Goal: Task Accomplishment & Management: Manage account settings

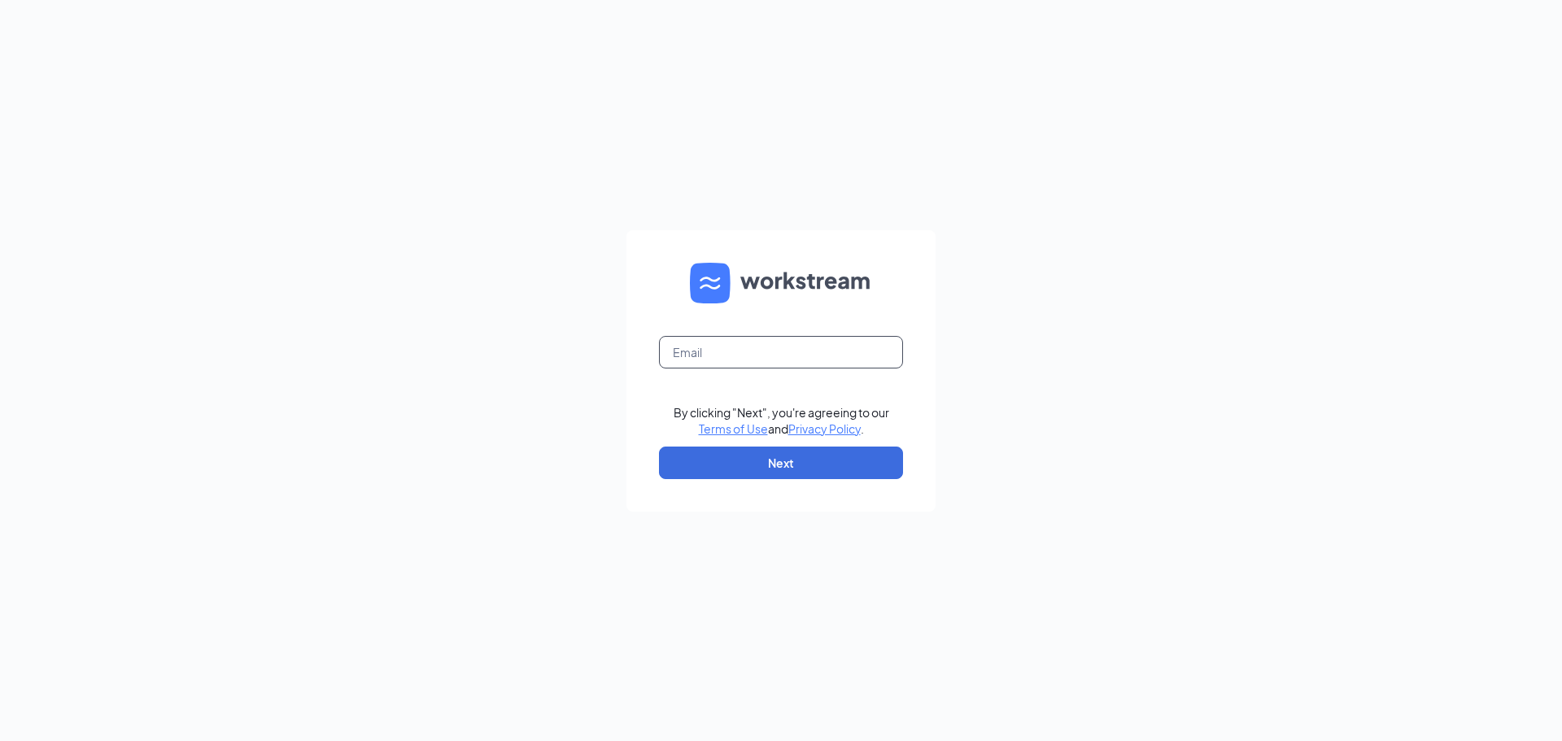
click at [776, 368] on input "text" at bounding box center [781, 352] width 244 height 33
type input "[EMAIL_ADDRESS][DOMAIN_NAME]"
click at [800, 469] on button "Next" at bounding box center [781, 463] width 244 height 33
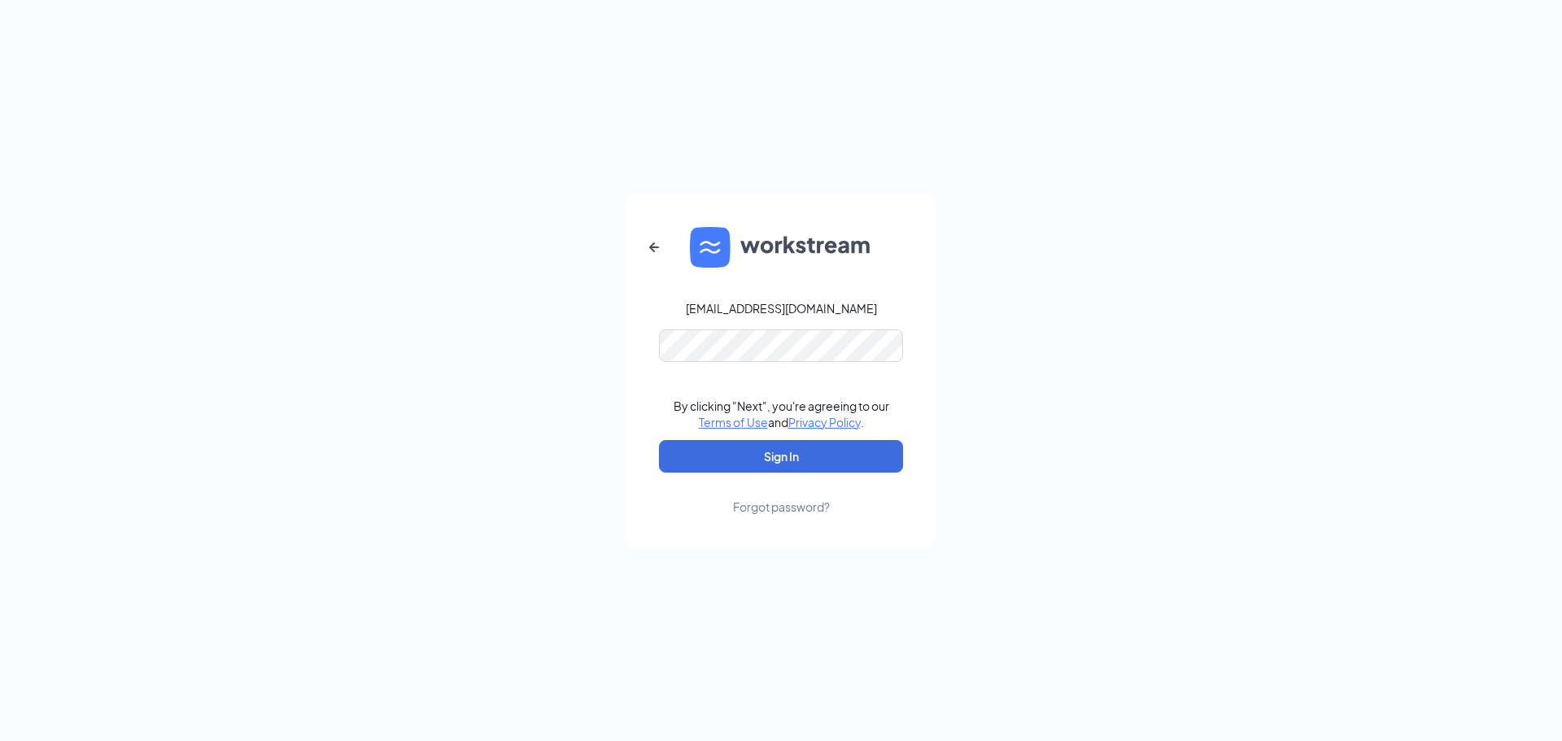
click at [776, 500] on div "Forgot password?" at bounding box center [781, 507] width 97 height 16
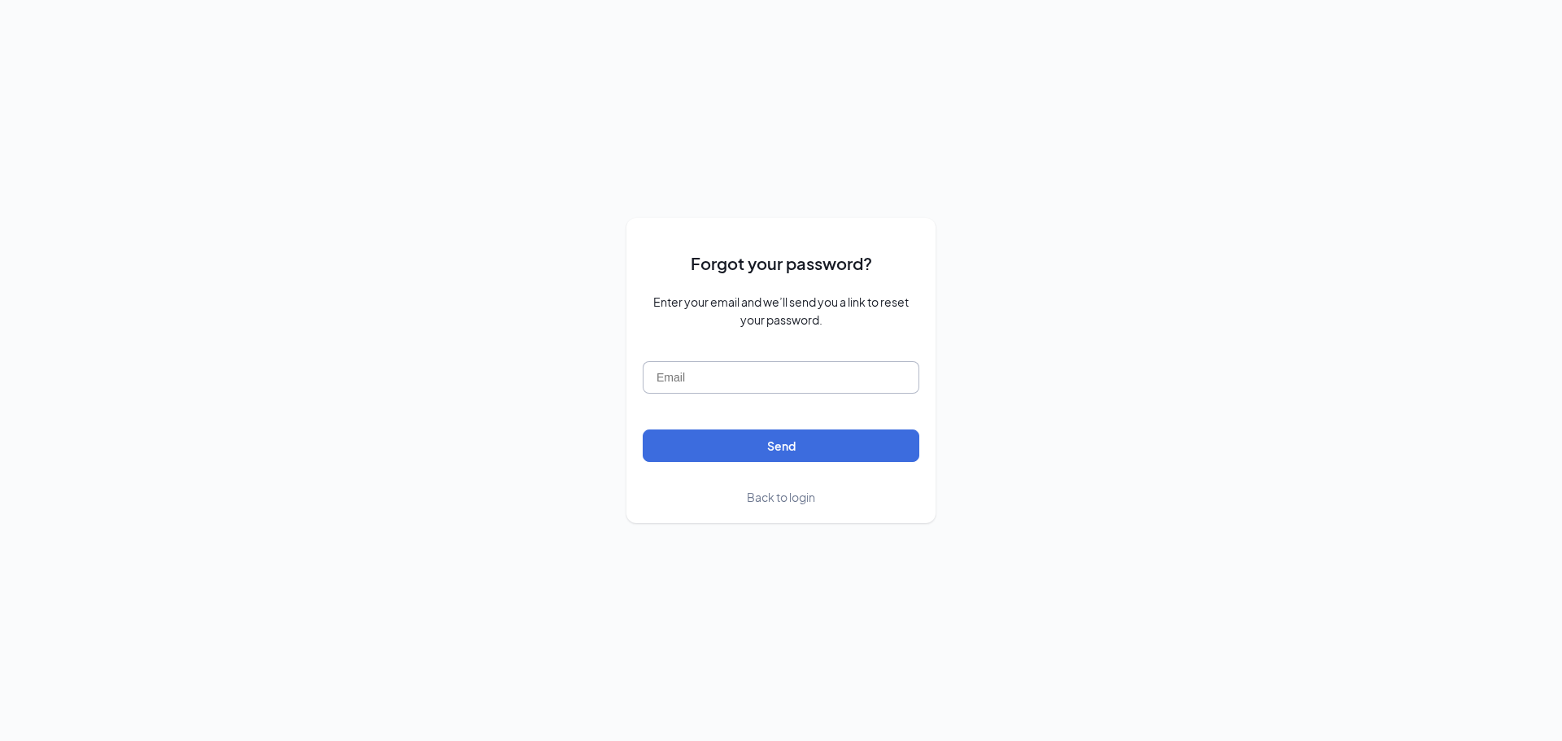
click at [757, 377] on input "text" at bounding box center [781, 377] width 277 height 33
type input "[EMAIL_ADDRESS][DOMAIN_NAME]"
click at [768, 447] on button "Send" at bounding box center [781, 446] width 277 height 33
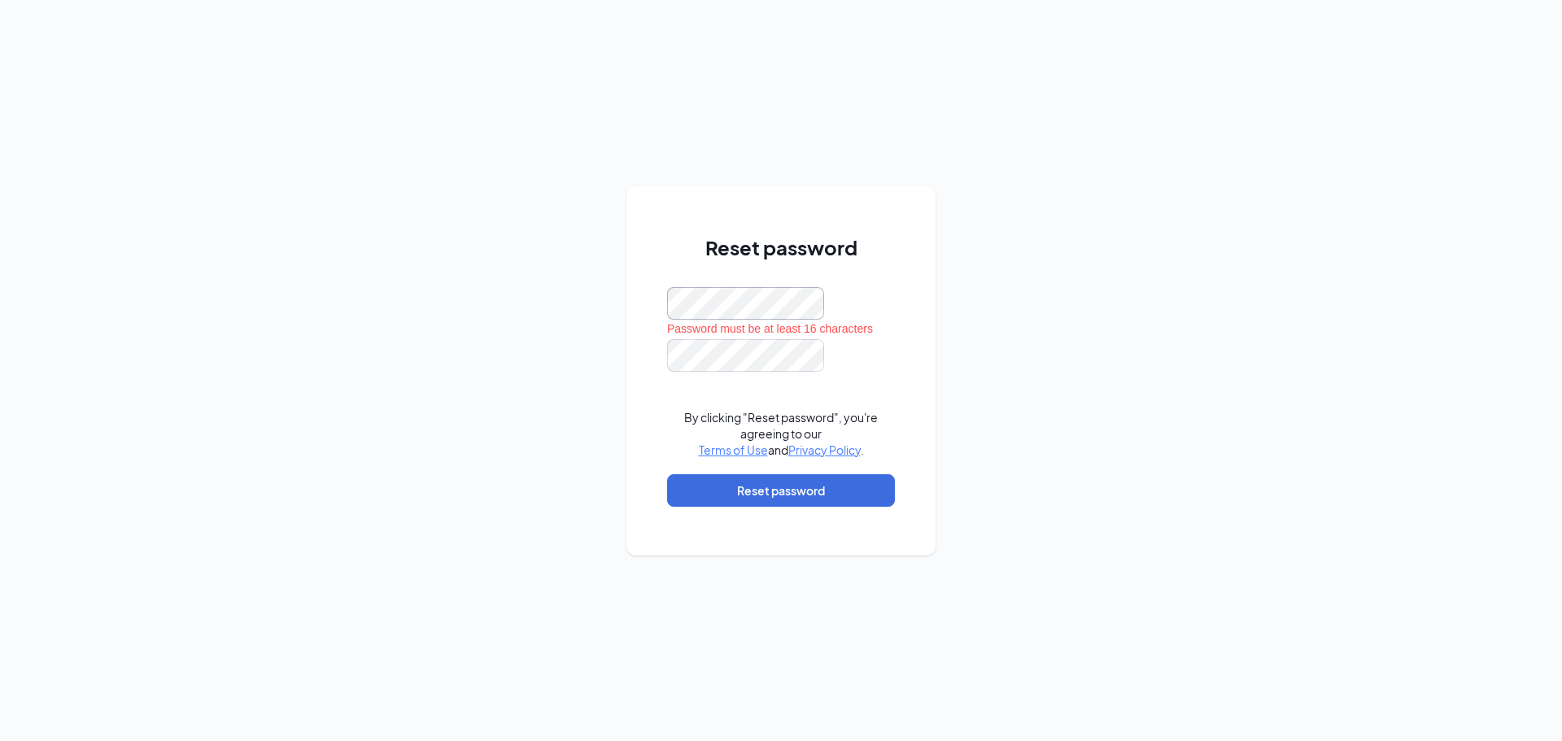
click at [486, 320] on div "Reset password Password must be at least 16 characters By clicking "Reset passw…" at bounding box center [781, 370] width 1562 height 741
click at [745, 481] on button "Reset password" at bounding box center [781, 490] width 228 height 33
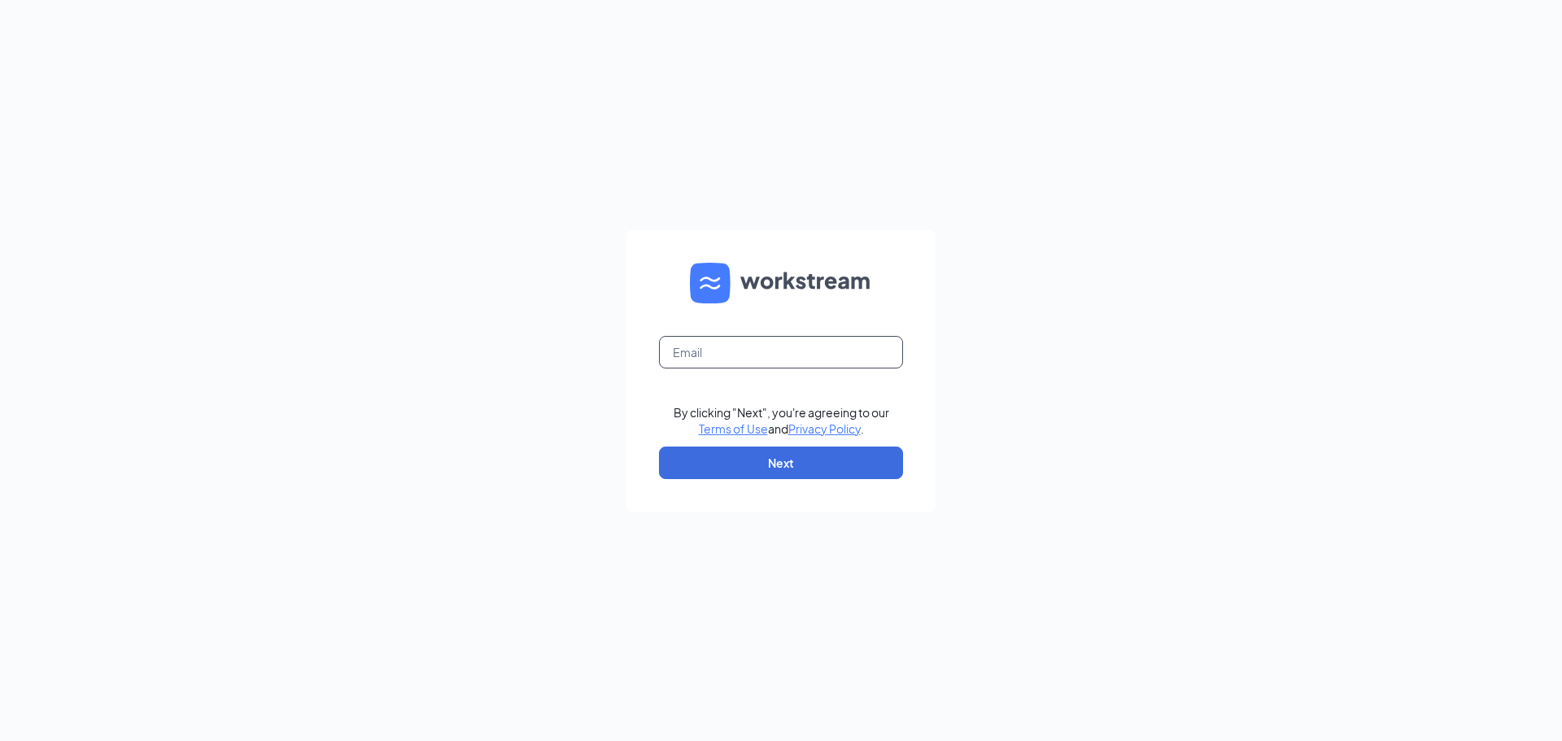
click at [723, 348] on input "text" at bounding box center [781, 352] width 244 height 33
type input "ws31@peachtreewings.com"
click at [789, 457] on button "Next" at bounding box center [781, 463] width 244 height 33
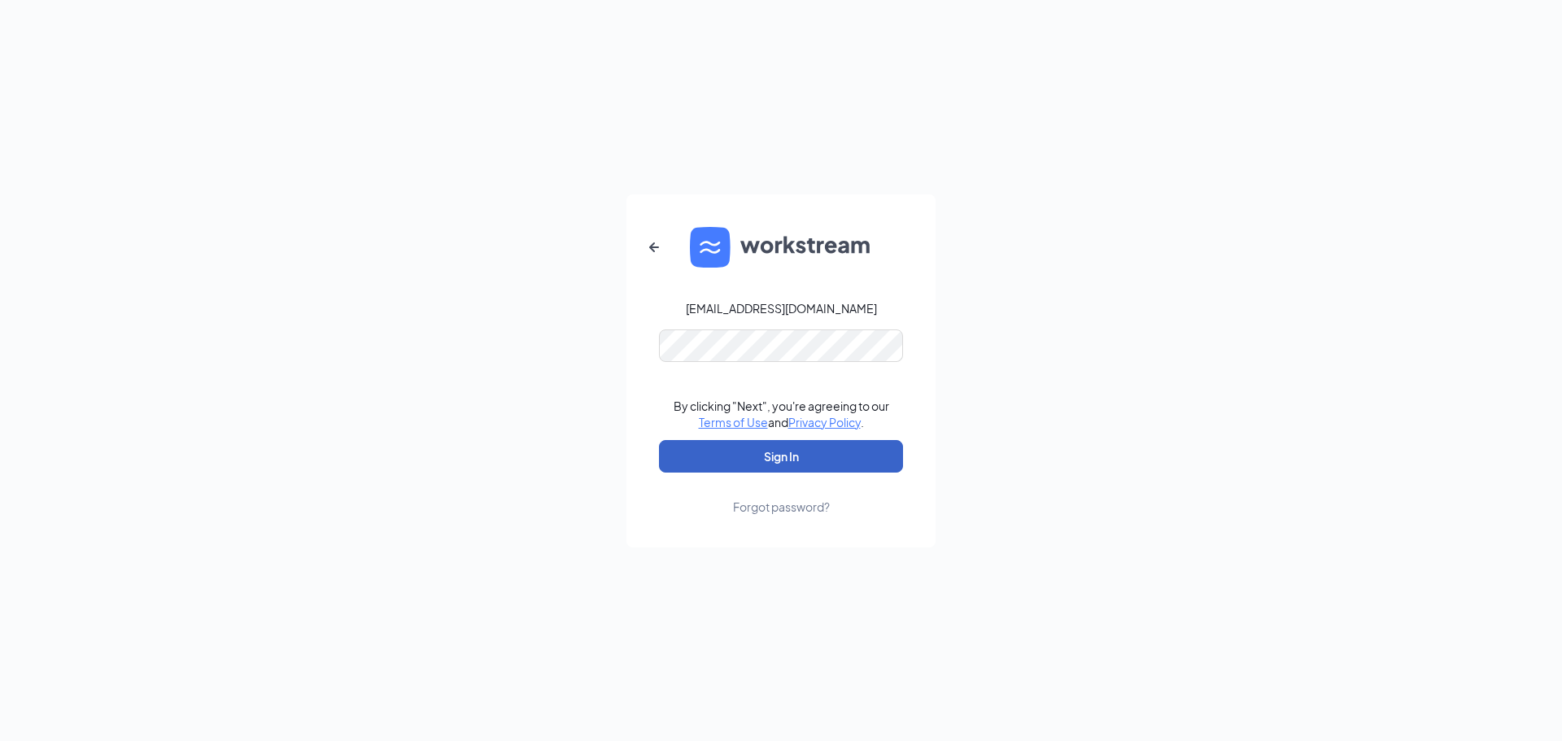
click at [760, 452] on button "Sign In" at bounding box center [781, 456] width 244 height 33
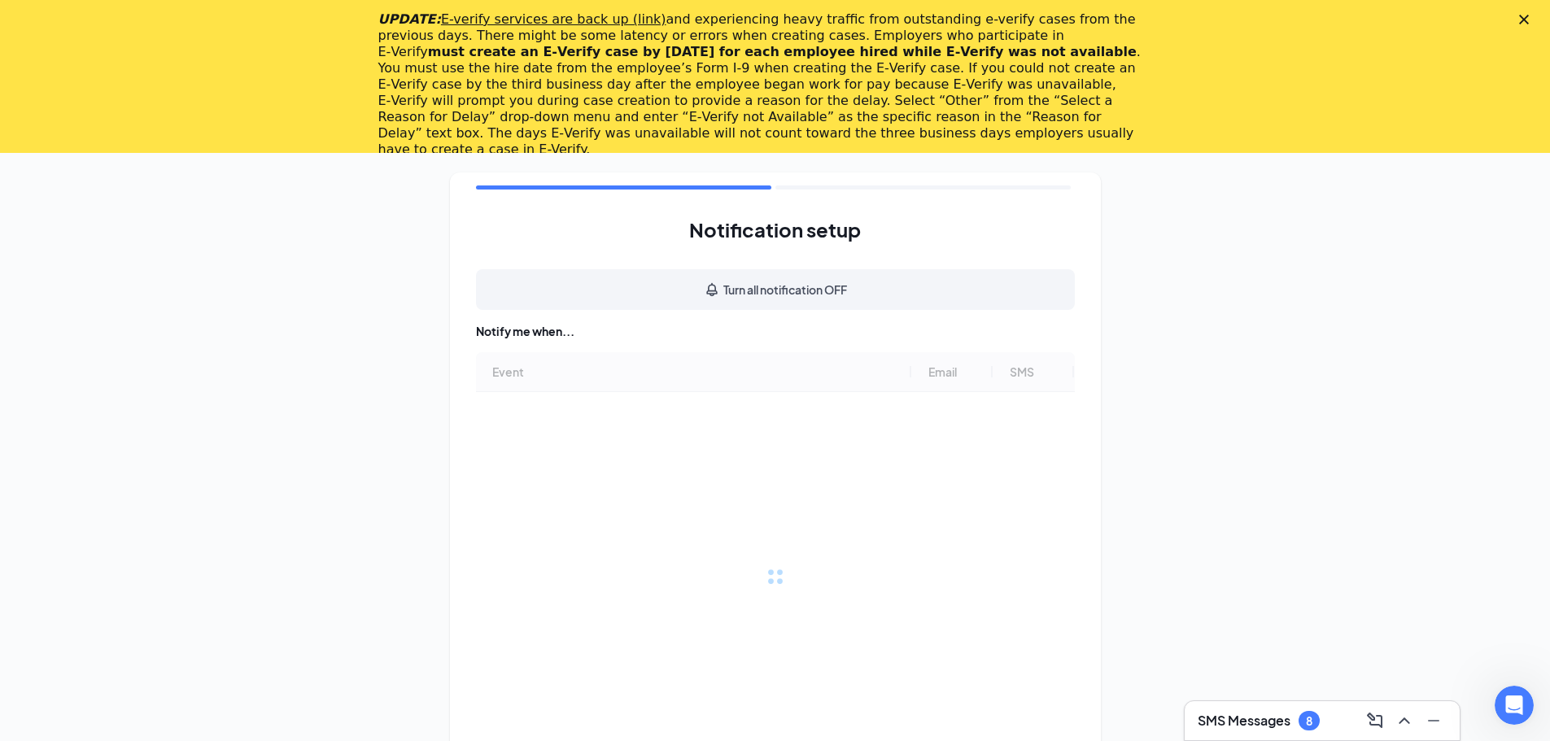
click at [1529, 18] on icon "Close" at bounding box center [1524, 20] width 10 height 10
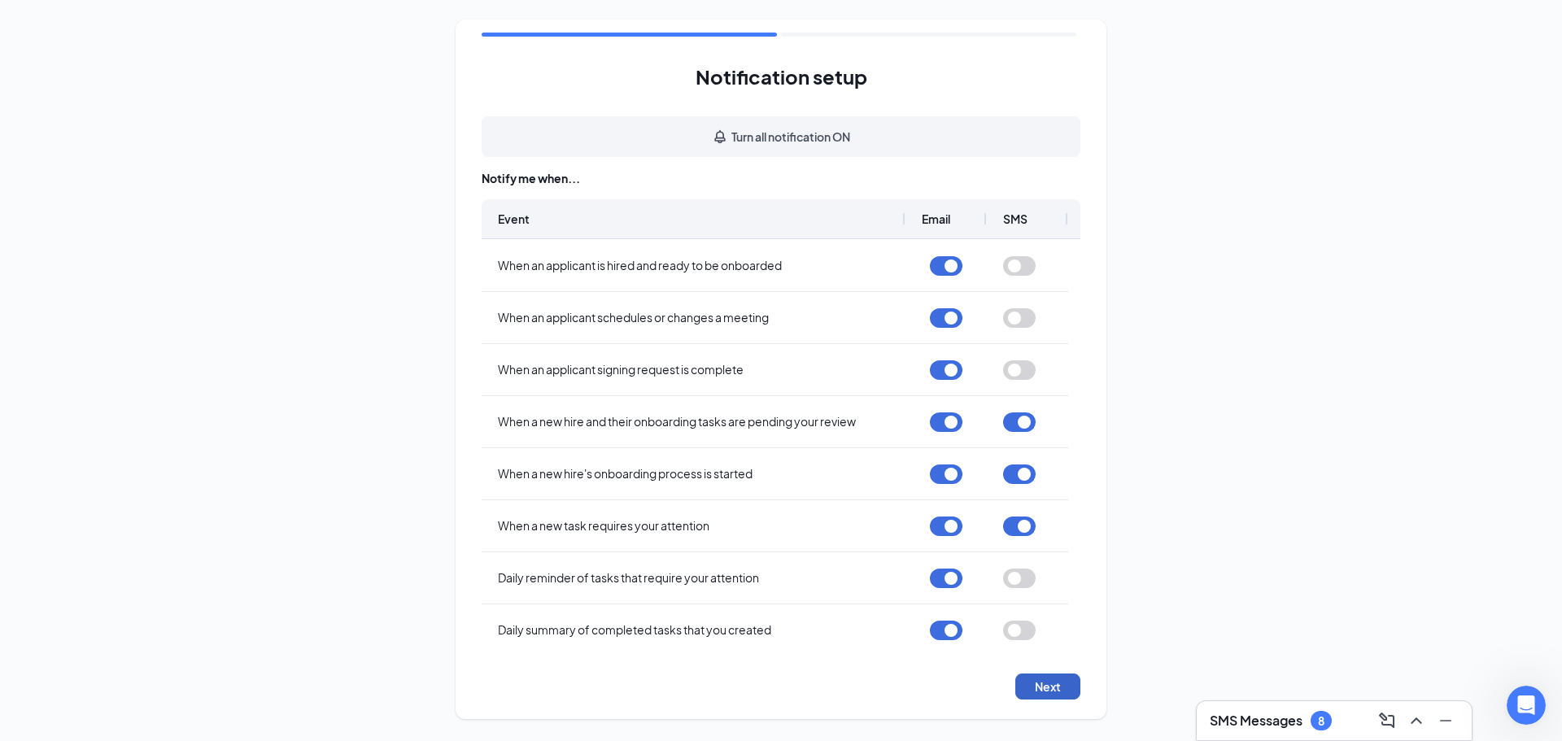
click at [1047, 682] on button "Next" at bounding box center [1048, 687] width 65 height 26
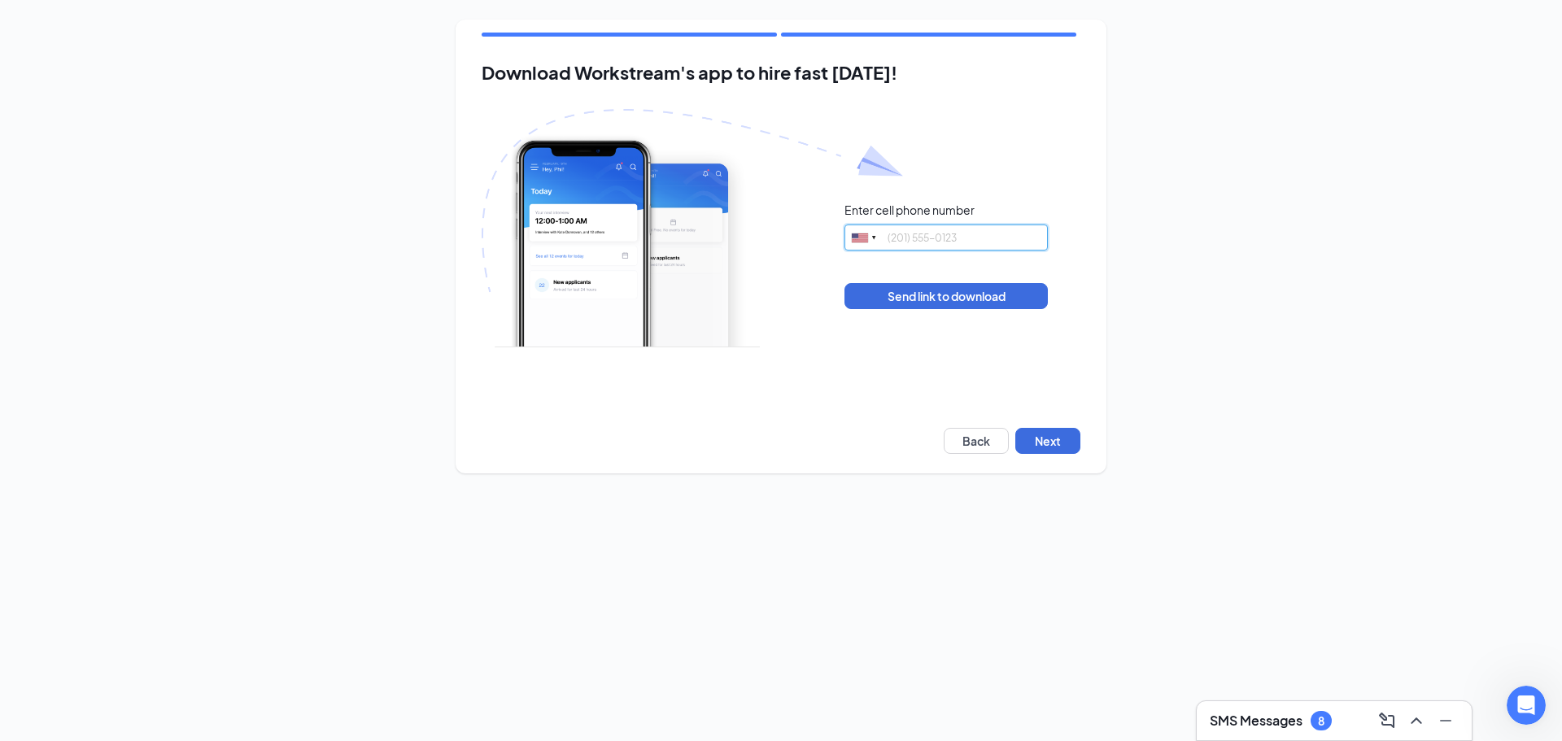
click at [946, 243] on input "tel" at bounding box center [946, 238] width 203 height 26
click at [1044, 433] on button "Next" at bounding box center [1048, 441] width 65 height 26
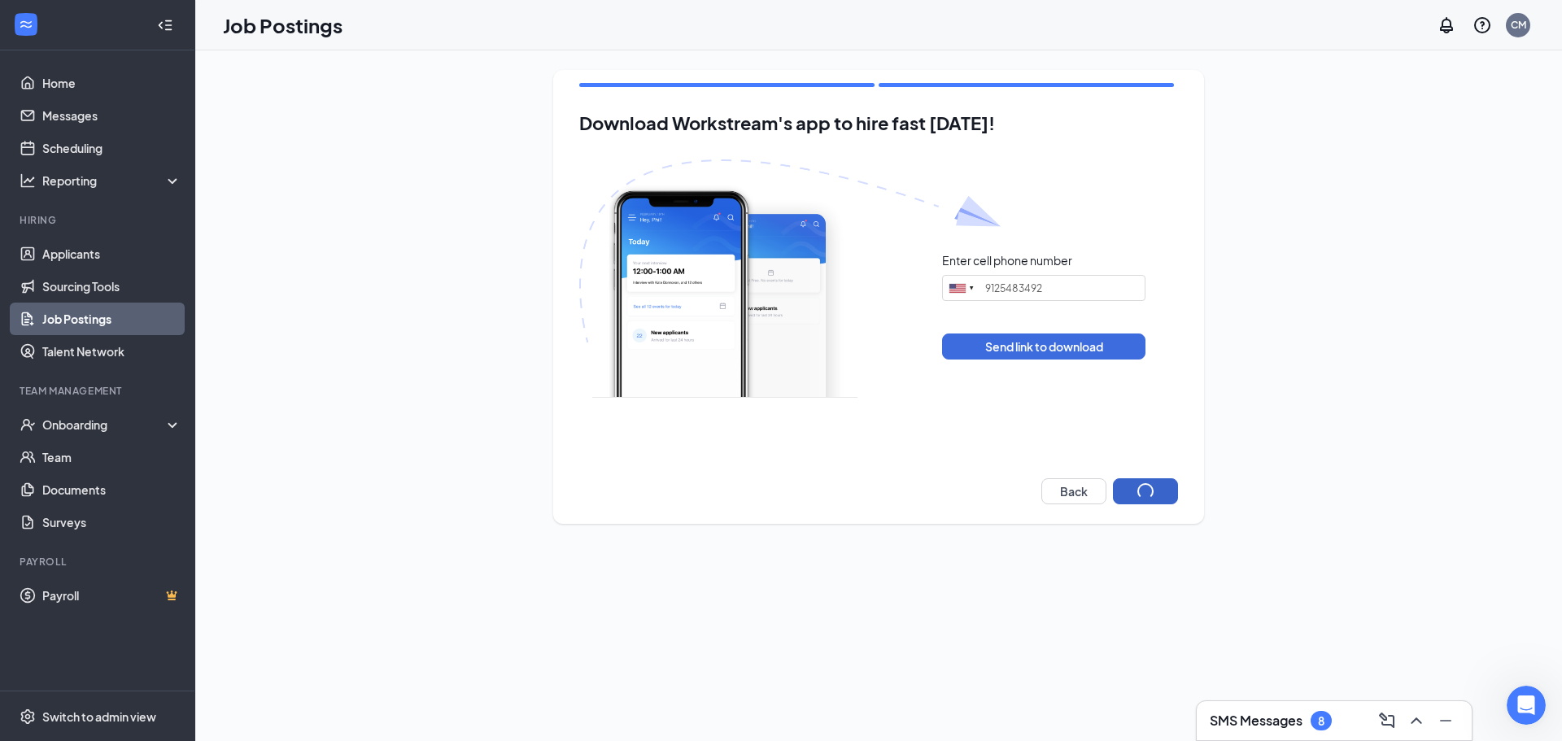
type input "[PHONE_NUMBER]"
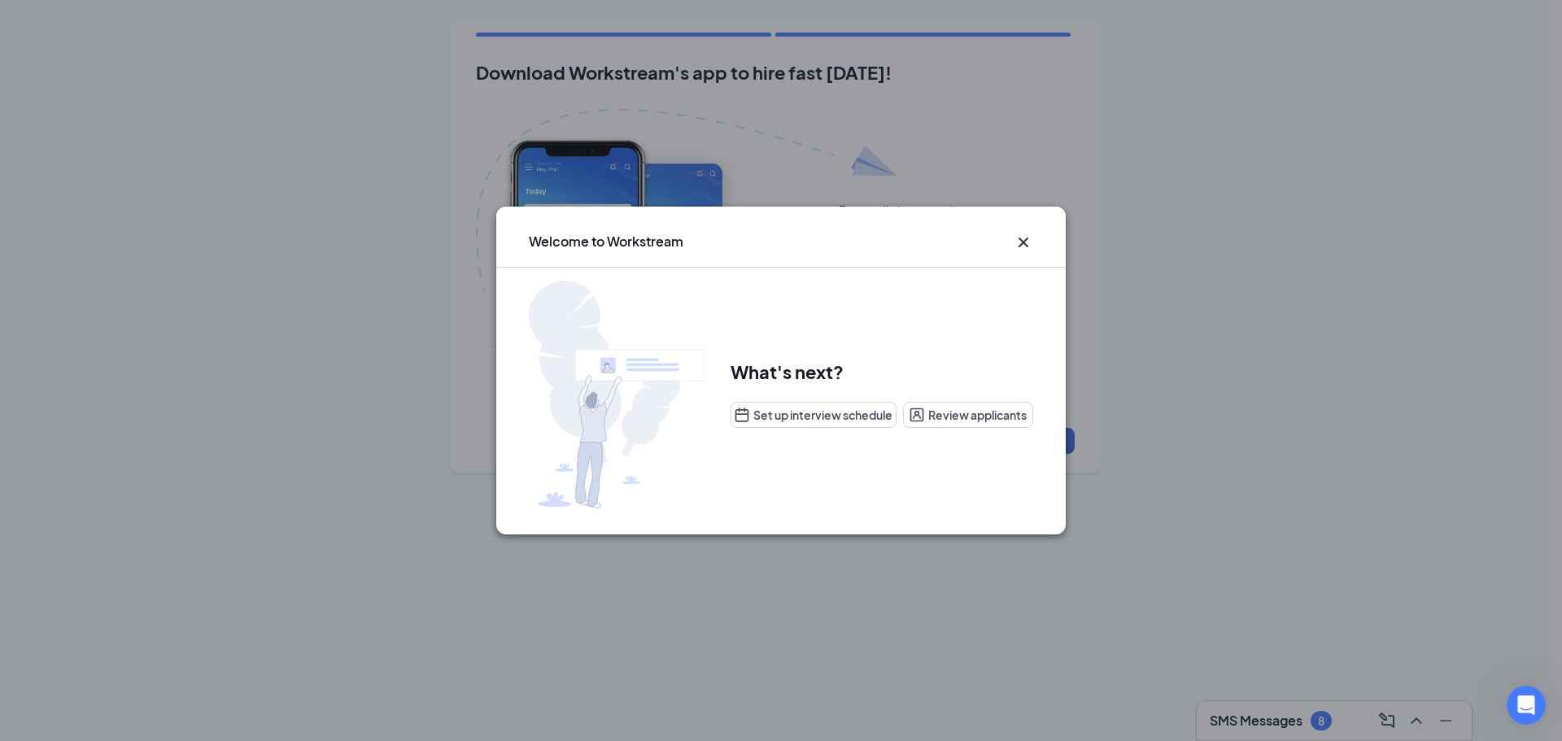
click at [1026, 241] on icon "Cross" at bounding box center [1024, 243] width 10 height 10
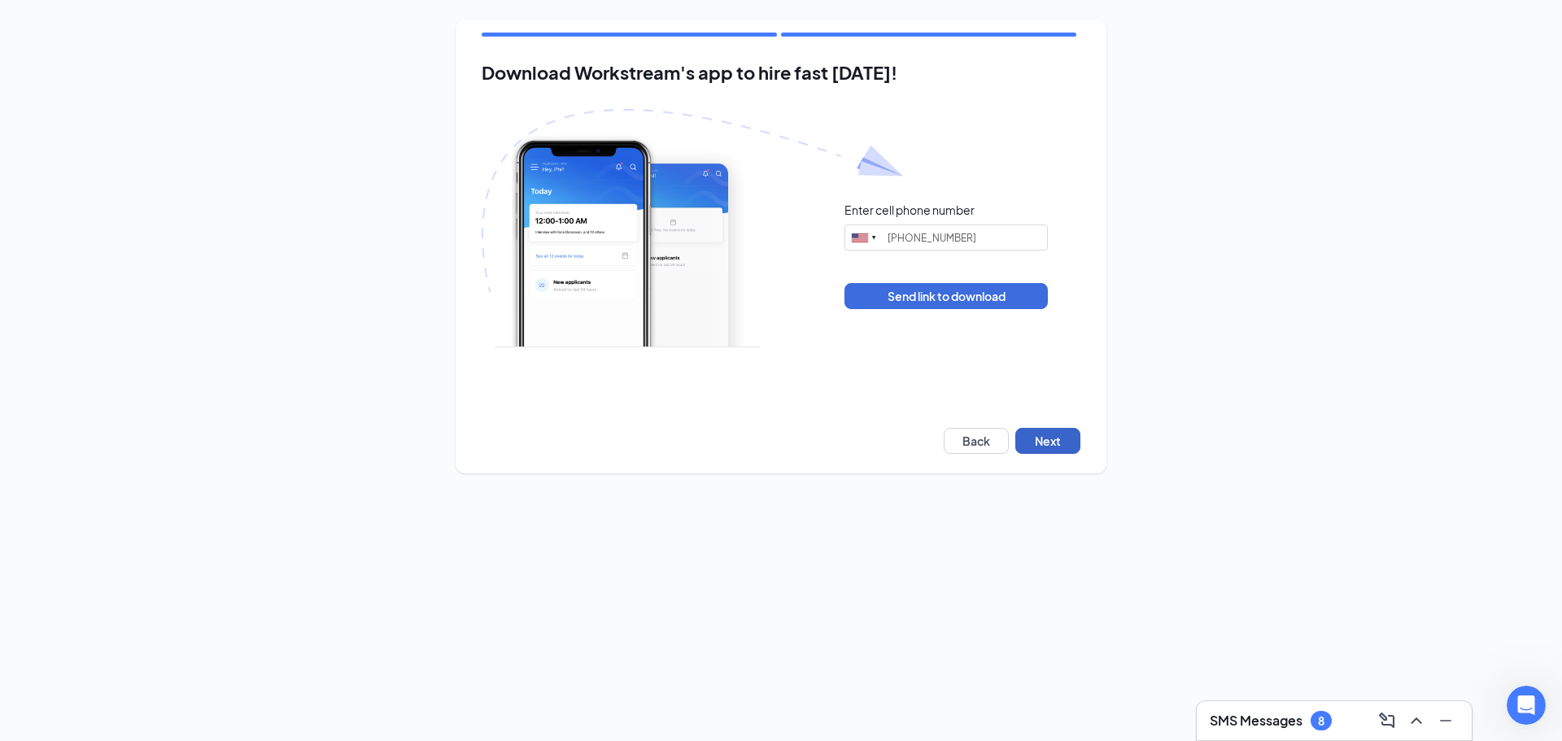
click at [1042, 437] on button "Next" at bounding box center [1048, 441] width 65 height 26
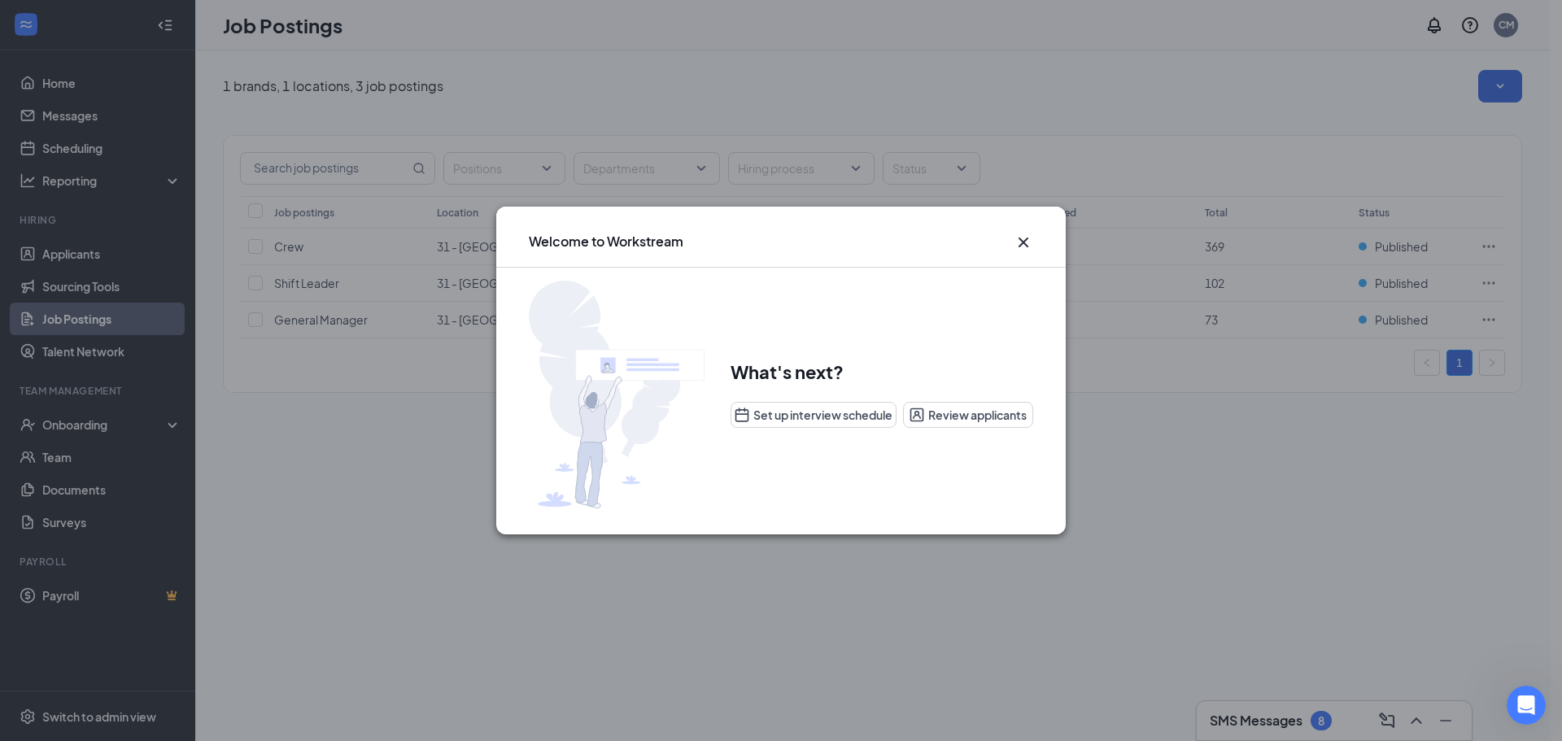
click at [1024, 247] on icon "Cross" at bounding box center [1024, 243] width 20 height 20
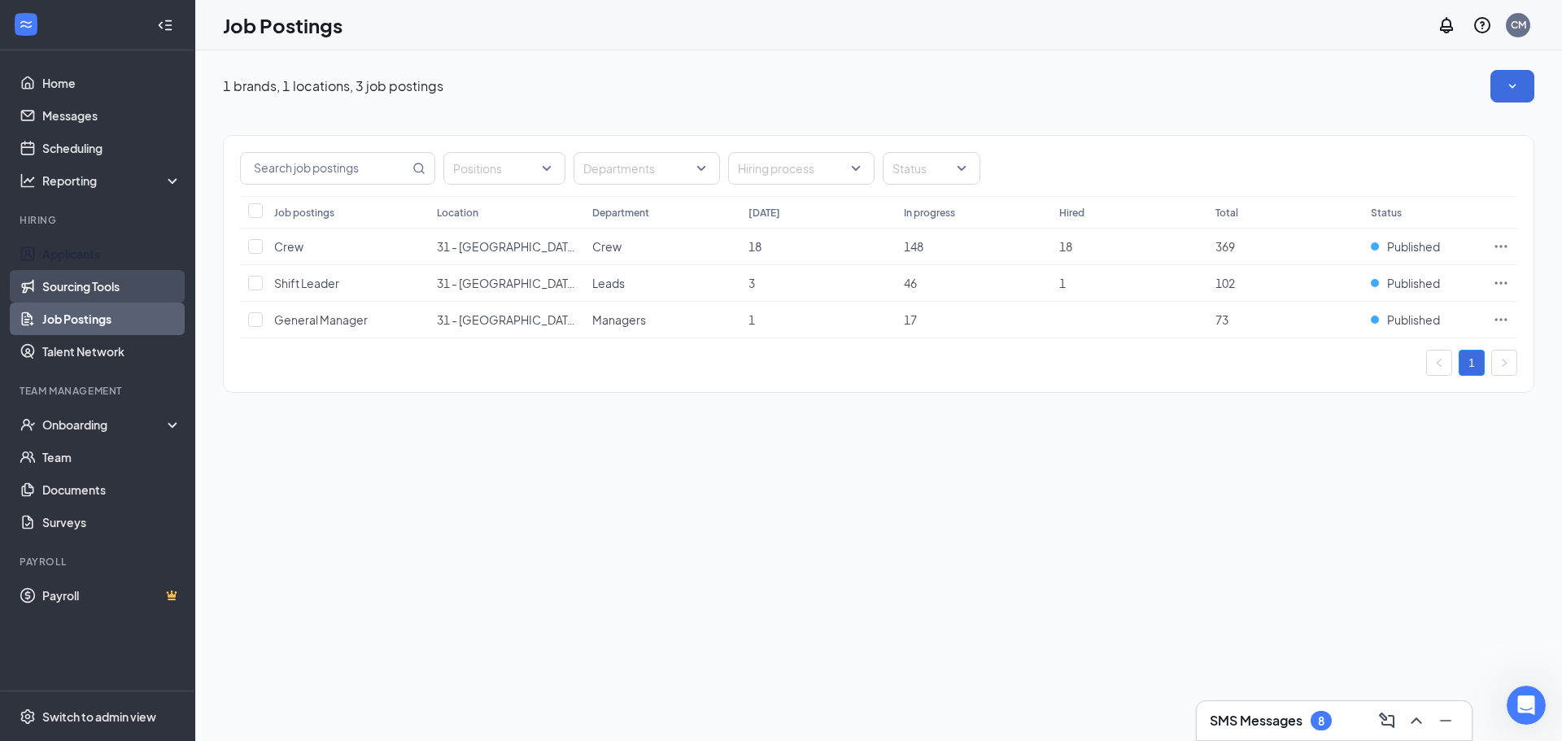
drag, startPoint x: 102, startPoint y: 264, endPoint x: 116, endPoint y: 295, distance: 35.0
click at [102, 264] on link "Applicants" at bounding box center [111, 254] width 139 height 33
